Goal: Task Accomplishment & Management: Use online tool/utility

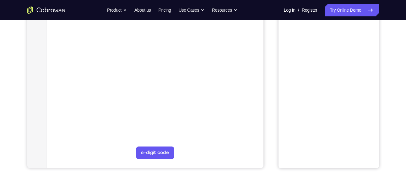
scroll to position [59, 0]
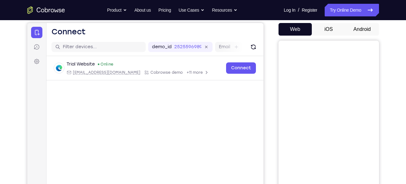
click at [366, 30] on button "Android" at bounding box center [363, 29] width 34 height 13
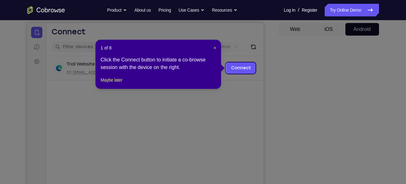
click at [213, 46] on header "1 of 8 ×" at bounding box center [159, 48] width 116 height 6
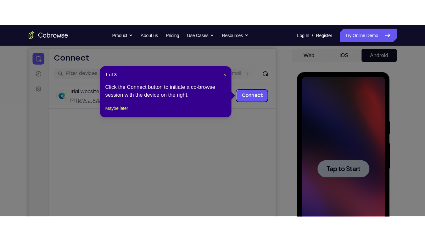
scroll to position [0, 0]
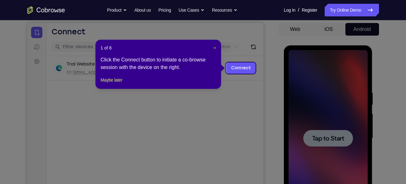
click at [216, 48] on span "×" at bounding box center [215, 47] width 3 height 5
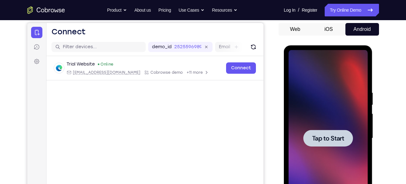
click at [315, 140] on span "Tap to Start" at bounding box center [328, 138] width 32 height 6
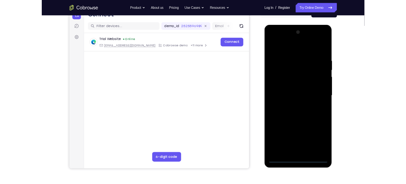
scroll to position [69, 0]
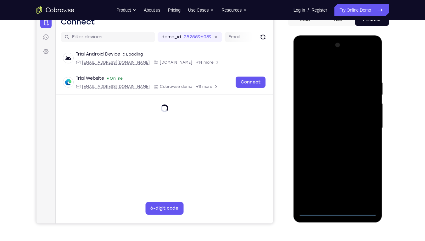
click at [338, 183] on div at bounding box center [337, 128] width 79 height 176
click at [362, 183] on div at bounding box center [337, 128] width 79 height 176
click at [327, 61] on div at bounding box center [337, 128] width 79 height 176
click at [364, 125] on div at bounding box center [337, 128] width 79 height 176
click at [328, 140] on div at bounding box center [337, 128] width 79 height 176
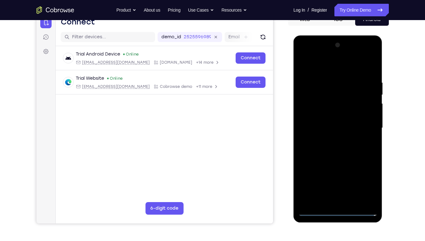
click at [332, 119] on div at bounding box center [337, 128] width 79 height 176
click at [336, 115] on div at bounding box center [337, 128] width 79 height 176
click at [335, 123] on div at bounding box center [337, 128] width 79 height 176
click at [335, 124] on div at bounding box center [337, 128] width 79 height 176
click at [360, 128] on div at bounding box center [337, 128] width 79 height 176
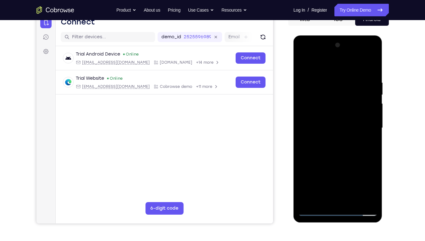
click at [362, 147] on div at bounding box center [337, 128] width 79 height 176
click at [368, 118] on div at bounding box center [337, 128] width 79 height 176
click at [360, 126] on div at bounding box center [337, 128] width 79 height 176
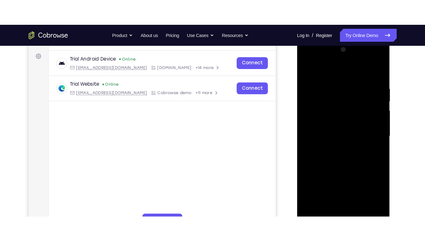
scroll to position [95, 0]
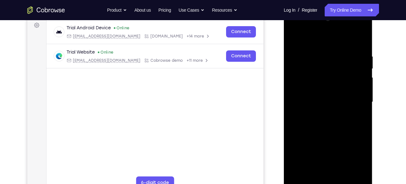
click at [320, 65] on div at bounding box center [328, 102] width 79 height 176
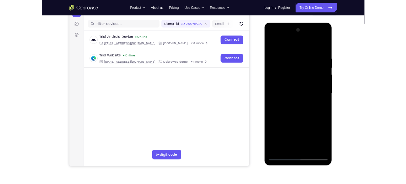
scroll to position [66, 0]
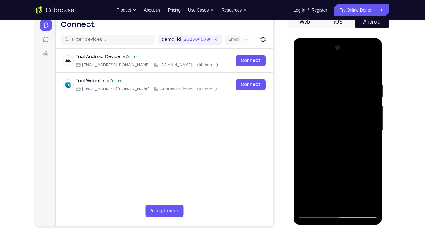
click at [338, 159] on div at bounding box center [337, 131] width 79 height 176
click at [371, 66] on div at bounding box center [337, 131] width 79 height 176
click at [329, 80] on div at bounding box center [337, 131] width 79 height 176
click at [330, 78] on div at bounding box center [337, 131] width 79 height 176
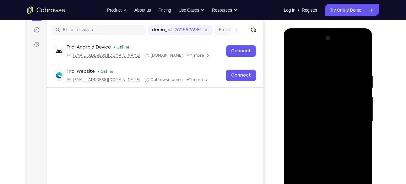
scroll to position [75, 0]
click at [294, 58] on div at bounding box center [328, 121] width 79 height 176
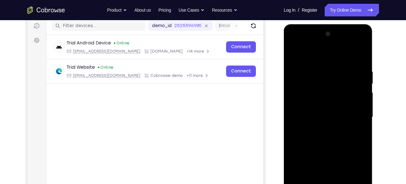
scroll to position [80, 0]
click at [341, 63] on div at bounding box center [328, 117] width 79 height 176
click at [354, 61] on div at bounding box center [328, 117] width 79 height 176
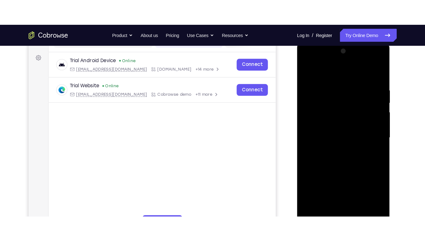
scroll to position [89, 0]
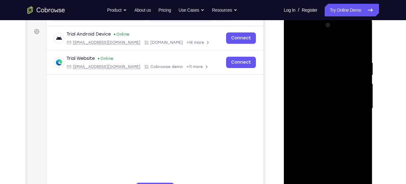
click at [327, 91] on div at bounding box center [328, 108] width 79 height 176
click at [292, 43] on div at bounding box center [328, 108] width 79 height 176
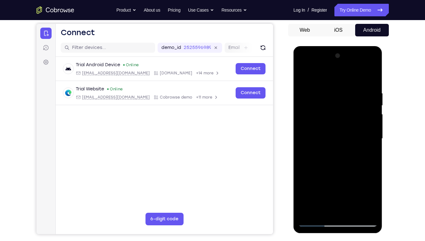
scroll to position [58, 0]
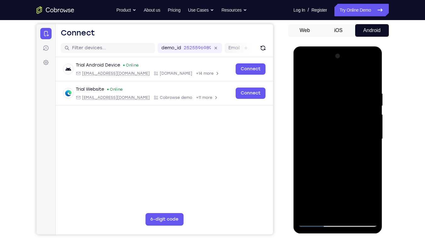
click at [350, 183] on div at bounding box center [337, 139] width 79 height 176
click at [341, 172] on div at bounding box center [337, 139] width 79 height 176
click at [349, 127] on div at bounding box center [337, 139] width 79 height 176
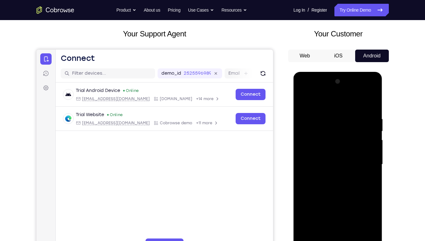
scroll to position [39, 0]
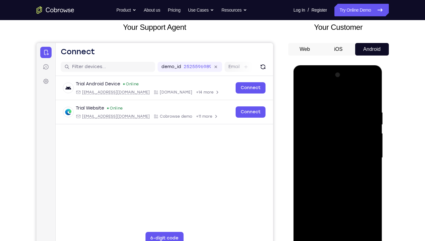
drag, startPoint x: 322, startPoint y: 148, endPoint x: 320, endPoint y: 201, distance: 53.2
click at [320, 183] on div at bounding box center [337, 158] width 79 height 176
click at [300, 97] on div at bounding box center [337, 158] width 79 height 176
click at [322, 164] on div at bounding box center [337, 158] width 79 height 176
click at [335, 183] on div at bounding box center [337, 158] width 79 height 176
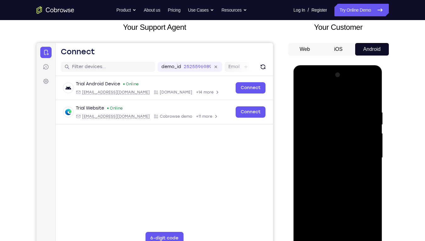
click at [368, 173] on div at bounding box center [337, 158] width 79 height 176
click at [358, 173] on div at bounding box center [337, 158] width 79 height 176
click at [368, 122] on div at bounding box center [337, 158] width 79 height 176
click at [337, 183] on div at bounding box center [337, 158] width 79 height 176
click at [369, 183] on div at bounding box center [337, 158] width 79 height 176
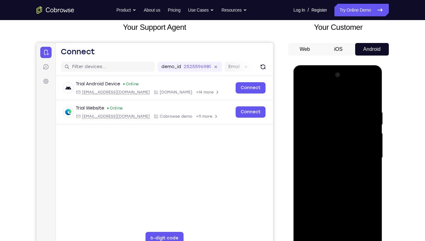
click at [323, 183] on div at bounding box center [337, 158] width 79 height 176
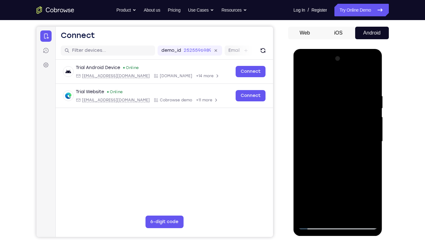
scroll to position [53, 0]
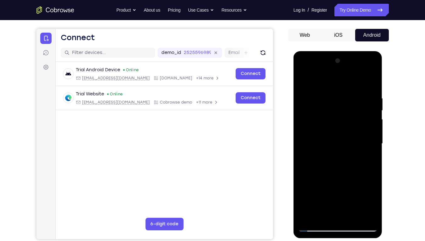
drag, startPoint x: 356, startPoint y: 195, endPoint x: 358, endPoint y: 177, distance: 18.7
click at [358, 177] on div at bounding box center [337, 144] width 79 height 176
drag, startPoint x: 345, startPoint y: 196, endPoint x: 356, endPoint y: 148, distance: 49.5
click at [356, 148] on div at bounding box center [337, 144] width 79 height 176
drag, startPoint x: 331, startPoint y: 203, endPoint x: 360, endPoint y: 118, distance: 89.5
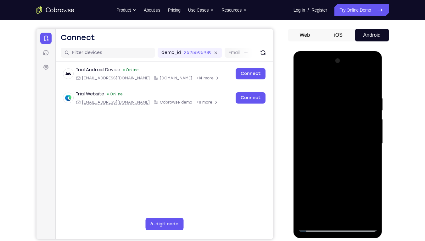
click at [360, 118] on div at bounding box center [337, 144] width 79 height 176
drag, startPoint x: 332, startPoint y: 189, endPoint x: 350, endPoint y: 122, distance: 69.5
click at [350, 122] on div at bounding box center [337, 144] width 79 height 176
drag, startPoint x: 336, startPoint y: 196, endPoint x: 356, endPoint y: 104, distance: 94.4
click at [356, 104] on div at bounding box center [337, 144] width 79 height 176
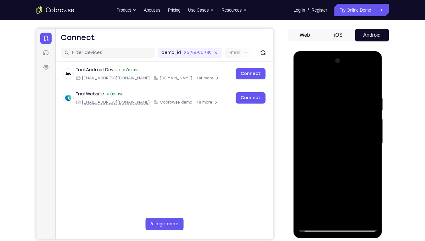
drag, startPoint x: 335, startPoint y: 197, endPoint x: 357, endPoint y: 109, distance: 90.6
click at [357, 109] on div at bounding box center [337, 144] width 79 height 176
drag, startPoint x: 333, startPoint y: 201, endPoint x: 347, endPoint y: 121, distance: 80.3
click at [347, 121] on div at bounding box center [337, 144] width 79 height 176
drag, startPoint x: 332, startPoint y: 197, endPoint x: 351, endPoint y: 137, distance: 63.4
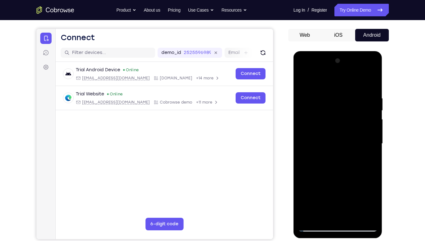
click at [351, 137] on div at bounding box center [337, 144] width 79 height 176
click at [333, 155] on div at bounding box center [337, 144] width 79 height 176
click at [368, 153] on div at bounding box center [337, 144] width 79 height 176
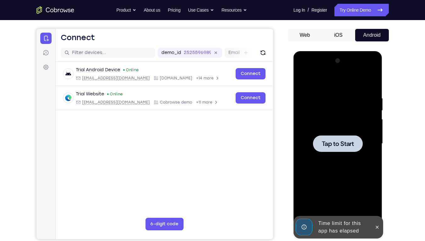
click at [349, 147] on span "Tap to Start" at bounding box center [338, 144] width 32 height 6
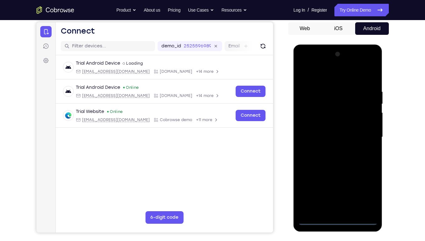
scroll to position [60, 0]
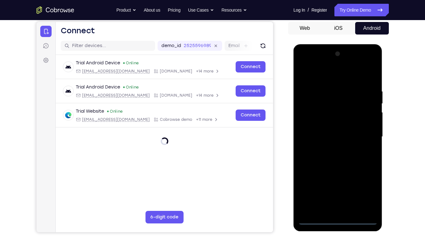
click at [341, 183] on div at bounding box center [337, 137] width 79 height 176
click at [365, 183] on div at bounding box center [337, 137] width 79 height 176
click at [332, 75] on div at bounding box center [337, 137] width 79 height 176
click at [366, 135] on div at bounding box center [337, 137] width 79 height 176
click at [329, 147] on div at bounding box center [337, 137] width 79 height 176
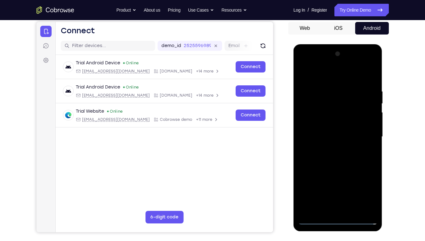
click at [338, 126] on div at bounding box center [337, 137] width 79 height 176
click at [338, 134] on div at bounding box center [337, 137] width 79 height 176
click at [333, 156] on div at bounding box center [337, 137] width 79 height 176
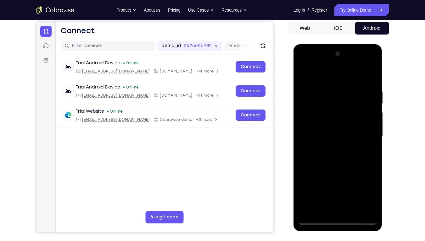
click at [333, 156] on div at bounding box center [337, 137] width 79 height 176
click at [350, 91] on div at bounding box center [337, 137] width 79 height 176
click at [337, 167] on div at bounding box center [337, 137] width 79 height 176
click at [353, 85] on div at bounding box center [337, 137] width 79 height 176
click at [360, 183] on div at bounding box center [337, 137] width 79 height 176
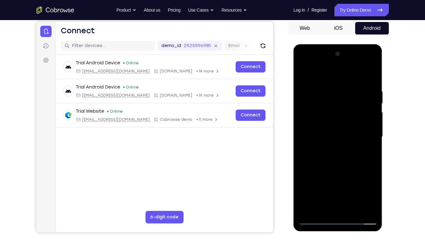
click at [373, 183] on div at bounding box center [337, 137] width 79 height 176
click at [373, 162] on div at bounding box center [337, 137] width 79 height 176
click at [370, 74] on div at bounding box center [337, 137] width 79 height 176
click at [371, 72] on div at bounding box center [337, 137] width 79 height 176
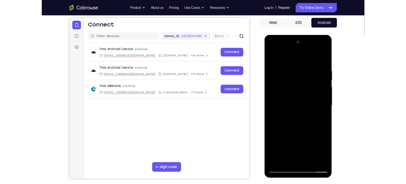
scroll to position [57, 0]
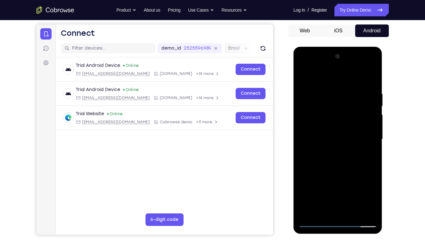
click at [353, 183] on div at bounding box center [337, 140] width 79 height 176
click at [341, 172] on div at bounding box center [337, 140] width 79 height 176
click at [328, 130] on div at bounding box center [337, 140] width 79 height 176
click at [319, 173] on div at bounding box center [337, 140] width 79 height 176
click at [334, 172] on div at bounding box center [337, 140] width 79 height 176
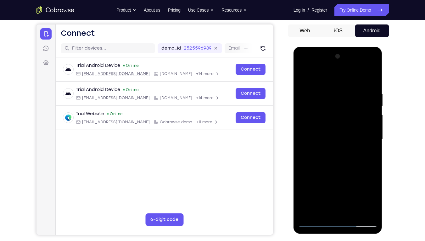
click at [329, 162] on div at bounding box center [337, 140] width 79 height 176
click at [322, 183] on div at bounding box center [337, 140] width 79 height 176
click at [328, 183] on div at bounding box center [337, 140] width 79 height 176
click at [323, 183] on div at bounding box center [337, 140] width 79 height 176
click at [316, 183] on div at bounding box center [337, 140] width 79 height 176
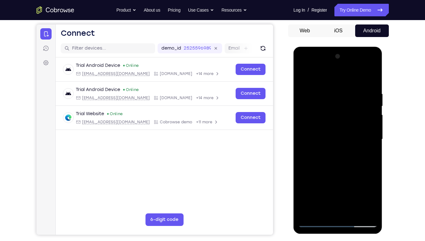
click at [316, 183] on div at bounding box center [337, 140] width 79 height 176
click at [325, 154] on div at bounding box center [337, 140] width 79 height 176
click at [366, 154] on div at bounding box center [337, 140] width 79 height 176
click at [307, 78] on div at bounding box center [337, 140] width 79 height 176
drag, startPoint x: 340, startPoint y: 191, endPoint x: 343, endPoint y: 241, distance: 49.8
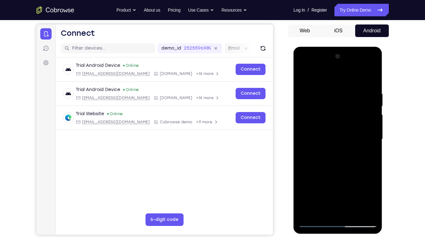
click at [343, 183] on html "Online web based iOS Simulators and Android Emulators. Run iPhone, iPad, Mobile…" at bounding box center [338, 141] width 90 height 189
click at [304, 77] on div at bounding box center [337, 140] width 79 height 176
click at [330, 96] on div at bounding box center [337, 140] width 79 height 176
click at [371, 78] on div at bounding box center [337, 140] width 79 height 176
click at [327, 89] on div at bounding box center [337, 140] width 79 height 176
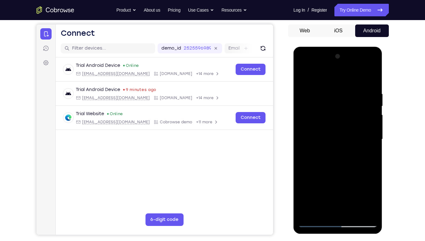
click at [345, 183] on div at bounding box center [337, 140] width 79 height 176
click at [367, 164] on div at bounding box center [337, 140] width 79 height 176
click at [368, 79] on div at bounding box center [337, 140] width 79 height 176
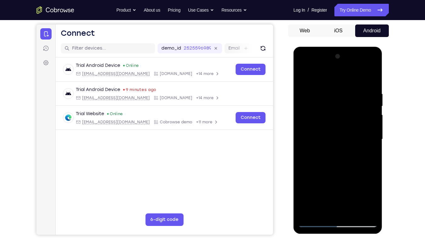
click at [364, 91] on div at bounding box center [337, 140] width 79 height 176
click at [361, 183] on div at bounding box center [337, 140] width 79 height 176
click at [375, 183] on div at bounding box center [337, 140] width 79 height 176
click at [370, 75] on div at bounding box center [337, 140] width 79 height 176
click at [349, 183] on div at bounding box center [337, 140] width 79 height 176
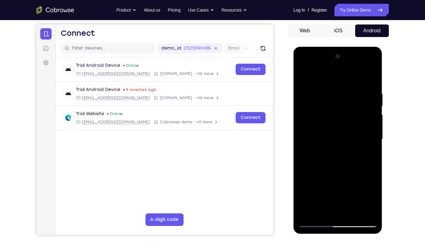
click at [342, 129] on div at bounding box center [337, 140] width 79 height 176
click at [366, 183] on div at bounding box center [337, 140] width 79 height 176
click at [320, 128] on div at bounding box center [337, 140] width 79 height 176
click at [333, 183] on div at bounding box center [337, 140] width 79 height 176
click at [359, 178] on div at bounding box center [337, 140] width 79 height 176
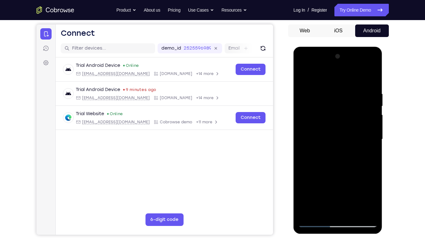
click at [303, 79] on div at bounding box center [337, 140] width 79 height 176
click at [321, 183] on div at bounding box center [337, 140] width 79 height 176
click at [366, 156] on div at bounding box center [337, 140] width 79 height 176
click at [302, 78] on div at bounding box center [337, 140] width 79 height 176
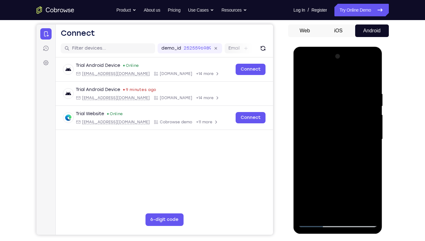
click at [328, 133] on div at bounding box center [337, 140] width 79 height 176
click at [322, 77] on div at bounding box center [337, 140] width 79 height 176
click at [335, 160] on div at bounding box center [337, 140] width 79 height 176
drag, startPoint x: 340, startPoint y: 142, endPoint x: 350, endPoint y: 100, distance: 43.1
click at [350, 100] on div at bounding box center [337, 140] width 79 height 176
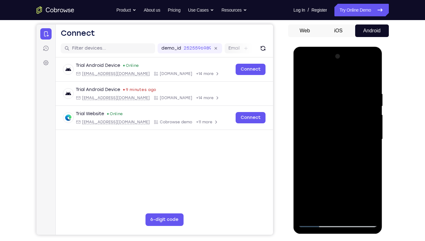
drag, startPoint x: 328, startPoint y: 179, endPoint x: 340, endPoint y: 128, distance: 52.6
click at [340, 128] on div at bounding box center [337, 140] width 79 height 176
drag, startPoint x: 329, startPoint y: 174, endPoint x: 344, endPoint y: 131, distance: 46.1
click at [344, 131] on div at bounding box center [337, 140] width 79 height 176
drag, startPoint x: 327, startPoint y: 169, endPoint x: 339, endPoint y: 126, distance: 44.6
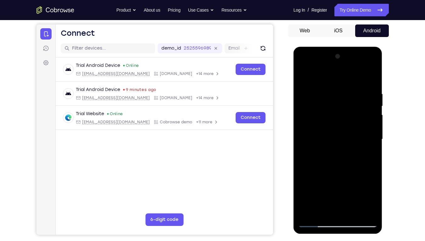
click at [339, 126] on div at bounding box center [337, 140] width 79 height 176
drag, startPoint x: 317, startPoint y: 182, endPoint x: 339, endPoint y: 138, distance: 49.5
click at [339, 138] on div at bounding box center [337, 140] width 79 height 176
drag, startPoint x: 317, startPoint y: 187, endPoint x: 350, endPoint y: 76, distance: 115.8
click at [350, 76] on div at bounding box center [337, 140] width 79 height 176
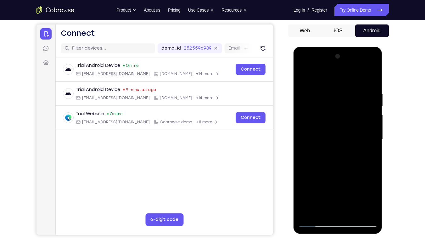
drag, startPoint x: 330, startPoint y: 169, endPoint x: 346, endPoint y: 118, distance: 53.3
click at [346, 118] on div at bounding box center [337, 140] width 79 height 176
drag, startPoint x: 317, startPoint y: 191, endPoint x: 356, endPoint y: 110, distance: 90.5
click at [356, 110] on div at bounding box center [337, 140] width 79 height 176
drag, startPoint x: 319, startPoint y: 167, endPoint x: 351, endPoint y: 50, distance: 121.7
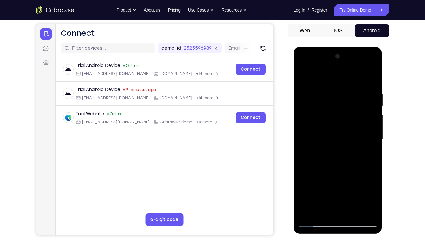
click at [351, 50] on div at bounding box center [337, 140] width 89 height 187
drag, startPoint x: 318, startPoint y: 168, endPoint x: 352, endPoint y: 100, distance: 75.8
click at [352, 100] on div at bounding box center [337, 140] width 79 height 176
drag, startPoint x: 326, startPoint y: 184, endPoint x: 343, endPoint y: 118, distance: 69.1
click at [343, 118] on div at bounding box center [337, 140] width 79 height 176
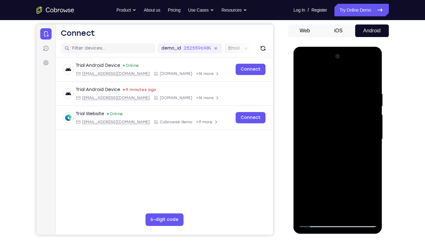
drag, startPoint x: 335, startPoint y: 179, endPoint x: 351, endPoint y: 117, distance: 63.7
click at [351, 117] on div at bounding box center [337, 140] width 79 height 176
drag, startPoint x: 322, startPoint y: 191, endPoint x: 339, endPoint y: 142, distance: 51.8
click at [339, 142] on div at bounding box center [337, 140] width 79 height 176
drag, startPoint x: 332, startPoint y: 153, endPoint x: 340, endPoint y: 104, distance: 49.4
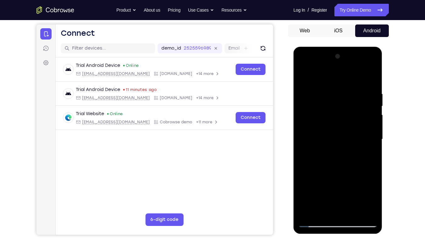
click at [340, 104] on div at bounding box center [337, 140] width 79 height 176
click at [333, 179] on div at bounding box center [337, 140] width 79 height 176
click at [324, 178] on div at bounding box center [337, 140] width 79 height 176
drag, startPoint x: 358, startPoint y: 126, endPoint x: 357, endPoint y: 166, distance: 40.2
click at [357, 166] on div at bounding box center [337, 140] width 79 height 176
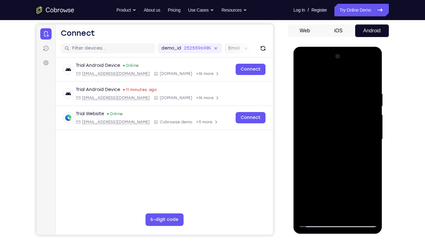
click at [350, 91] on div at bounding box center [337, 140] width 79 height 176
click at [367, 183] on div at bounding box center [337, 140] width 79 height 176
click at [328, 183] on div at bounding box center [337, 140] width 79 height 176
click at [370, 156] on div at bounding box center [337, 140] width 79 height 176
click at [366, 157] on div at bounding box center [337, 140] width 79 height 176
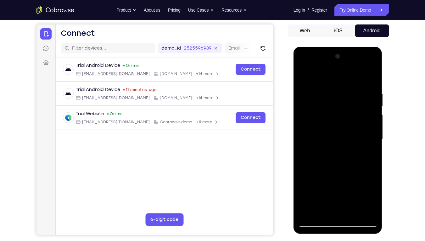
click at [322, 183] on div at bounding box center [337, 140] width 79 height 176
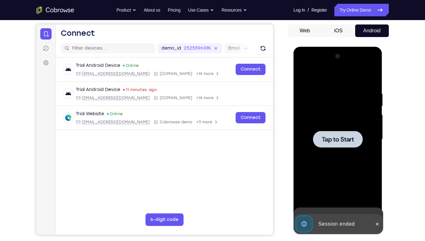
click at [361, 173] on div at bounding box center [337, 140] width 79 height 176
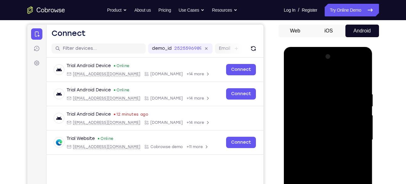
scroll to position [118, 0]
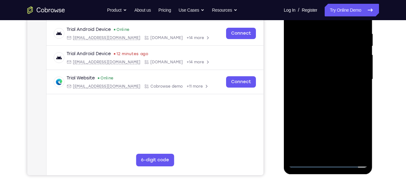
click at [329, 162] on div at bounding box center [328, 79] width 79 height 176
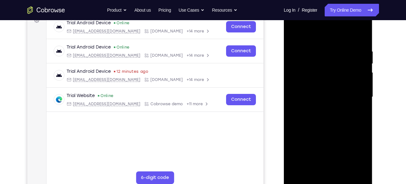
scroll to position [100, 0]
click at [357, 153] on div at bounding box center [328, 97] width 79 height 176
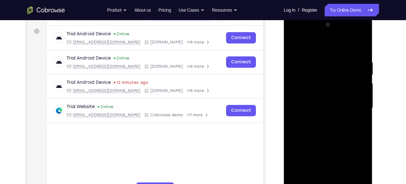
scroll to position [91, 0]
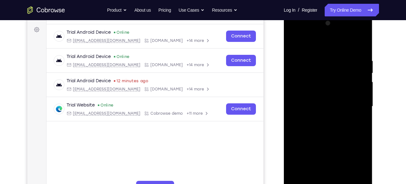
click at [318, 43] on div at bounding box center [328, 106] width 79 height 176
click at [357, 103] on div at bounding box center [328, 106] width 79 height 176
click at [323, 118] on div at bounding box center [328, 106] width 79 height 176
click at [327, 104] on div at bounding box center [328, 106] width 79 height 176
click at [320, 89] on div at bounding box center [328, 106] width 79 height 176
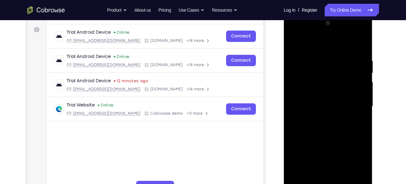
click at [314, 103] on div at bounding box center [328, 106] width 79 height 176
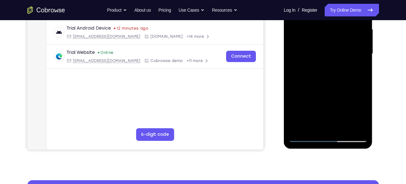
scroll to position [130, 0]
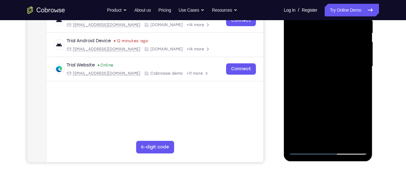
click at [325, 97] on div at bounding box center [328, 66] width 79 height 176
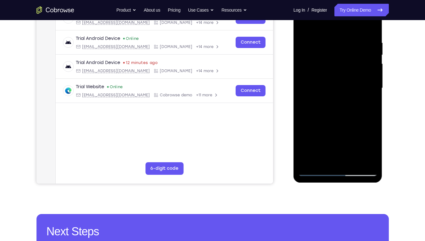
scroll to position [107, 0]
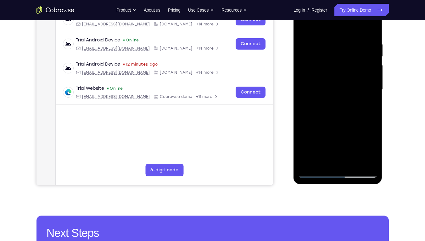
drag, startPoint x: 332, startPoint y: 124, endPoint x: 343, endPoint y: 84, distance: 41.4
click at [343, 84] on div at bounding box center [337, 90] width 79 height 176
click at [304, 136] on div at bounding box center [337, 90] width 79 height 176
click at [311, 138] on div at bounding box center [337, 90] width 79 height 176
click at [333, 140] on div at bounding box center [337, 90] width 79 height 176
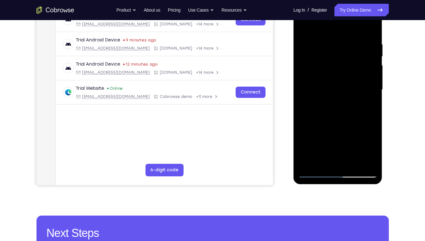
click at [323, 163] on div at bounding box center [337, 90] width 79 height 176
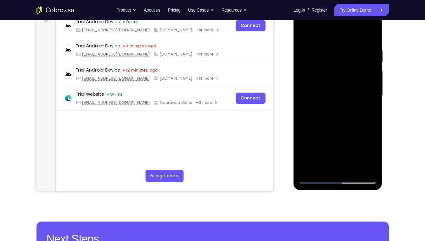
scroll to position [101, 0]
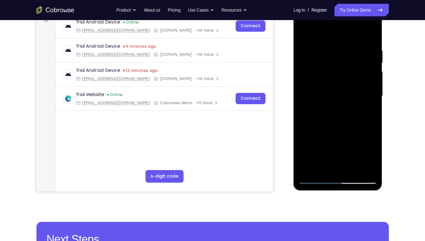
drag, startPoint x: 345, startPoint y: 162, endPoint x: 344, endPoint y: 120, distance: 41.5
click at [344, 120] on div at bounding box center [337, 96] width 79 height 176
drag, startPoint x: 336, startPoint y: 154, endPoint x: 354, endPoint y: 85, distance: 71.0
click at [354, 85] on div at bounding box center [337, 96] width 79 height 176
drag, startPoint x: 326, startPoint y: 156, endPoint x: 345, endPoint y: 102, distance: 57.7
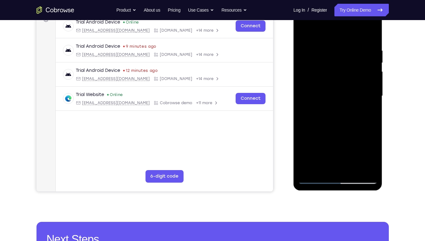
click at [345, 102] on div at bounding box center [337, 96] width 79 height 176
click at [332, 139] on div at bounding box center [337, 96] width 79 height 176
click at [367, 88] on div at bounding box center [337, 96] width 79 height 176
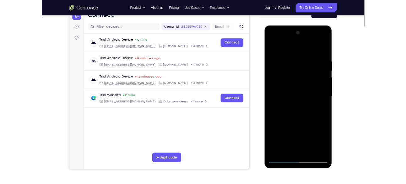
scroll to position [71, 0]
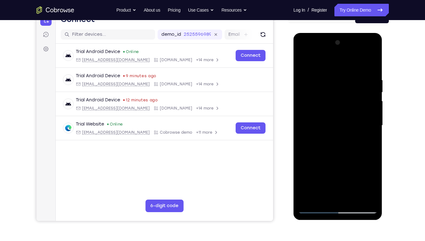
click at [317, 183] on div at bounding box center [337, 126] width 79 height 176
click at [353, 183] on div at bounding box center [337, 126] width 79 height 176
click at [332, 157] on div at bounding box center [337, 126] width 79 height 176
click at [342, 120] on div at bounding box center [337, 126] width 79 height 176
click at [303, 63] on div at bounding box center [337, 126] width 79 height 176
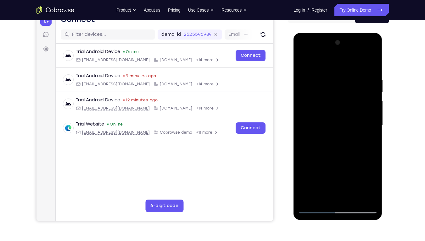
click at [330, 134] on div at bounding box center [337, 126] width 79 height 176
click at [318, 183] on div at bounding box center [337, 126] width 79 height 176
click at [323, 183] on div at bounding box center [337, 126] width 79 height 176
click at [322, 149] on div at bounding box center [337, 126] width 79 height 176
click at [333, 154] on div at bounding box center [337, 126] width 79 height 176
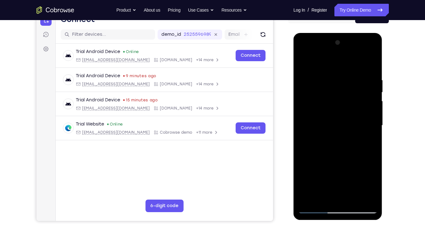
click at [335, 124] on div at bounding box center [337, 126] width 79 height 176
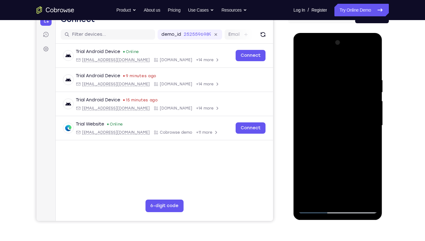
click at [335, 124] on div at bounding box center [337, 126] width 79 height 176
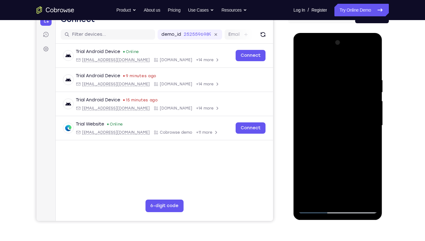
click at [335, 124] on div at bounding box center [337, 126] width 79 height 176
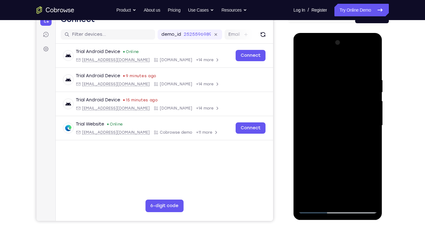
click at [335, 124] on div at bounding box center [337, 126] width 79 height 176
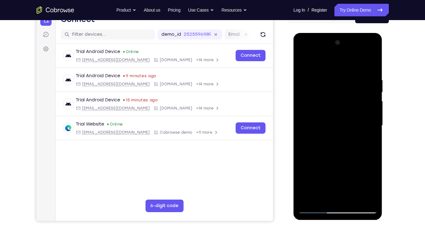
click at [335, 124] on div at bounding box center [337, 126] width 79 height 176
click at [366, 108] on div at bounding box center [337, 126] width 79 height 176
click at [368, 141] on div at bounding box center [337, 126] width 79 height 176
click at [303, 64] on div at bounding box center [337, 126] width 79 height 176
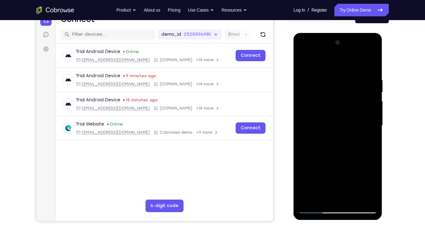
click at [316, 183] on div at bounding box center [337, 126] width 79 height 176
click at [317, 183] on div at bounding box center [337, 126] width 79 height 176
click at [300, 62] on div at bounding box center [337, 126] width 79 height 176
click at [302, 62] on div at bounding box center [337, 126] width 79 height 176
drag, startPoint x: 350, startPoint y: 154, endPoint x: 356, endPoint y: 74, distance: 80.1
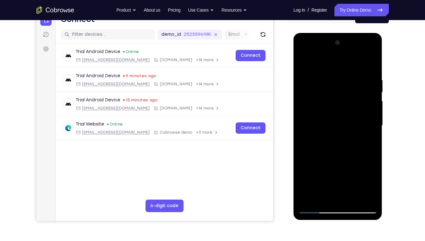
click at [356, 74] on div at bounding box center [337, 126] width 79 height 176
drag, startPoint x: 340, startPoint y: 149, endPoint x: 352, endPoint y: 74, distance: 76.0
click at [352, 74] on div at bounding box center [337, 126] width 79 height 176
drag, startPoint x: 344, startPoint y: 142, endPoint x: 361, endPoint y: 46, distance: 98.0
click at [361, 46] on div at bounding box center [337, 126] width 79 height 176
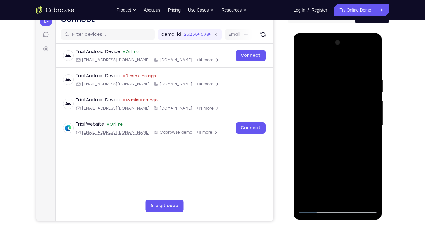
click at [304, 154] on div at bounding box center [337, 126] width 79 height 176
click at [301, 176] on div at bounding box center [337, 126] width 79 height 176
click at [372, 120] on div at bounding box center [337, 126] width 79 height 176
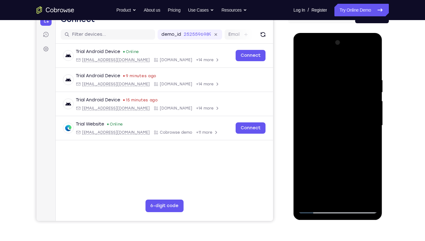
click at [372, 120] on div at bounding box center [337, 126] width 79 height 176
click at [311, 179] on div at bounding box center [337, 126] width 79 height 176
click at [319, 175] on div at bounding box center [337, 126] width 79 height 176
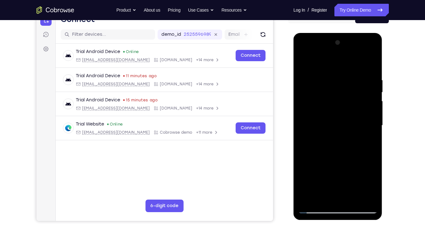
click at [369, 123] on div at bounding box center [337, 126] width 79 height 176
click at [302, 60] on div at bounding box center [337, 126] width 79 height 176
drag, startPoint x: 349, startPoint y: 124, endPoint x: 362, endPoint y: 75, distance: 51.2
click at [362, 75] on div at bounding box center [337, 126] width 79 height 176
click at [300, 169] on div at bounding box center [337, 126] width 79 height 176
